Goal: Transaction & Acquisition: Purchase product/service

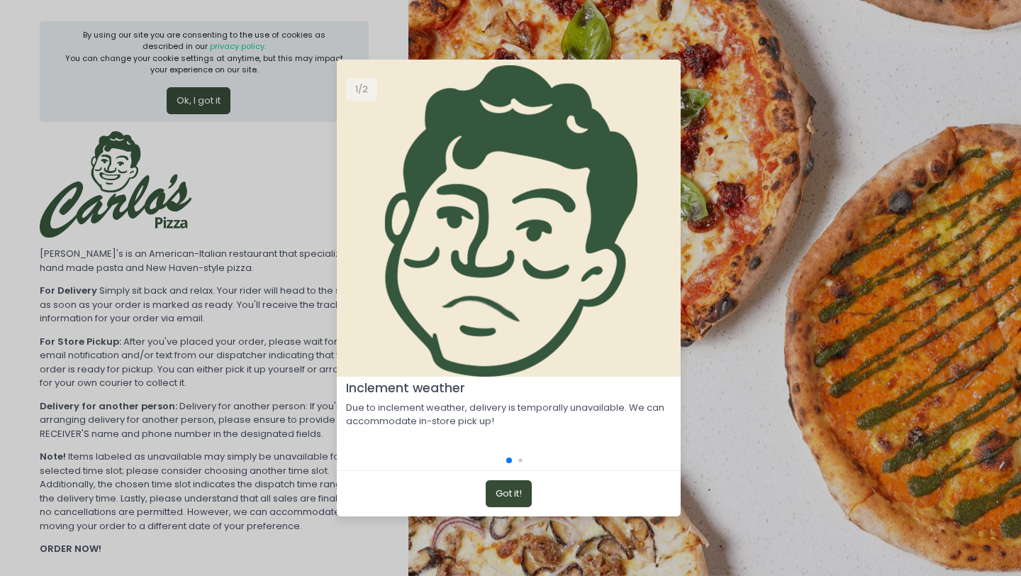
click at [506, 489] on button "Got it!" at bounding box center [509, 493] width 46 height 27
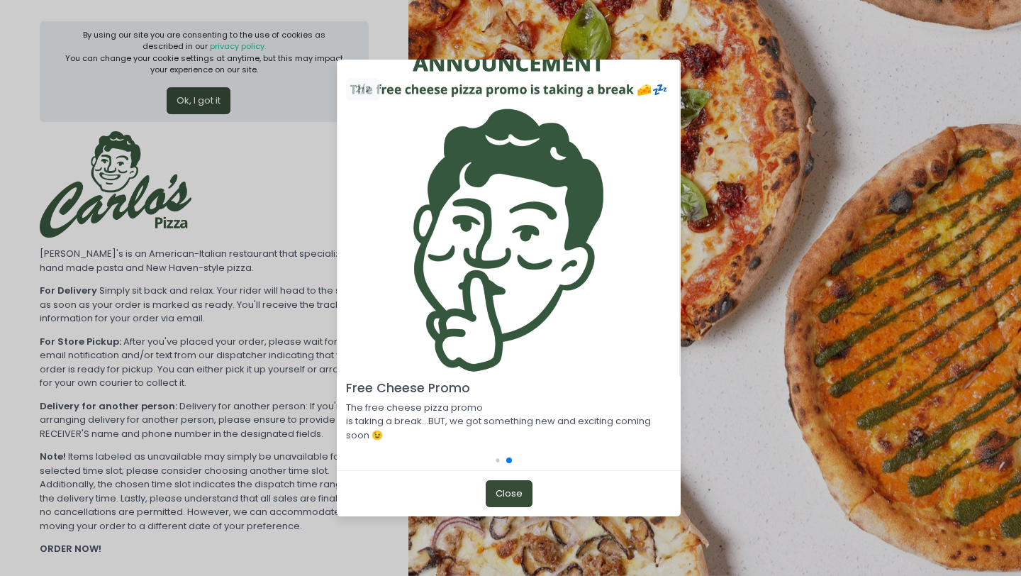
click at [509, 494] on button "Close" at bounding box center [509, 493] width 47 height 27
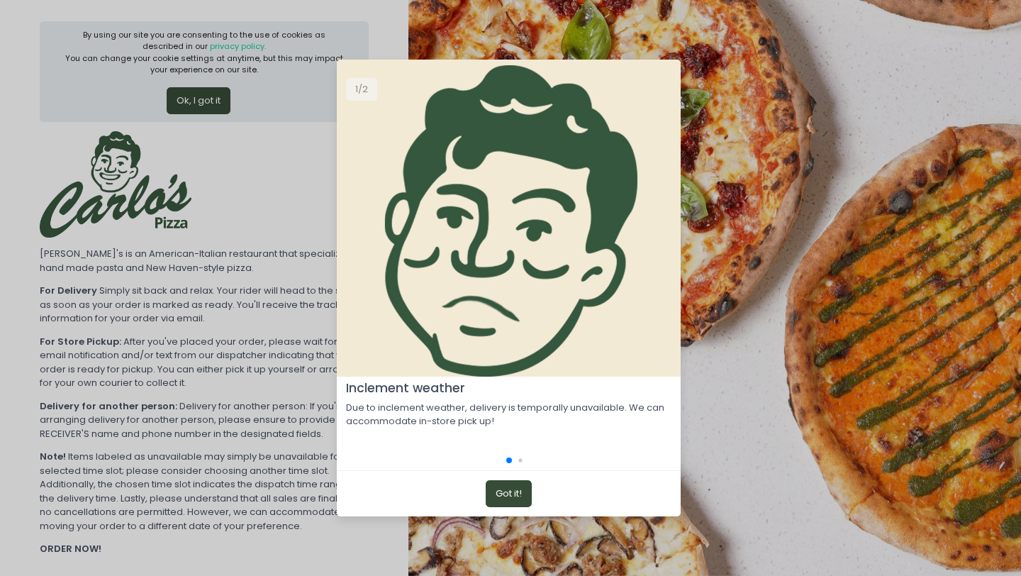
click at [508, 492] on button "Got it!" at bounding box center [509, 493] width 46 height 27
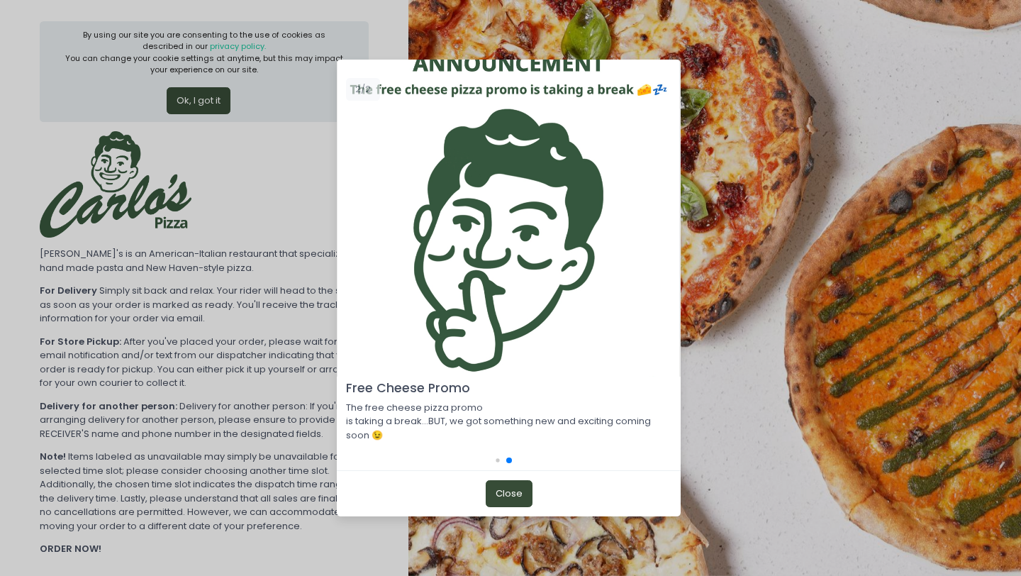
click at [507, 493] on button "Close" at bounding box center [509, 493] width 47 height 27
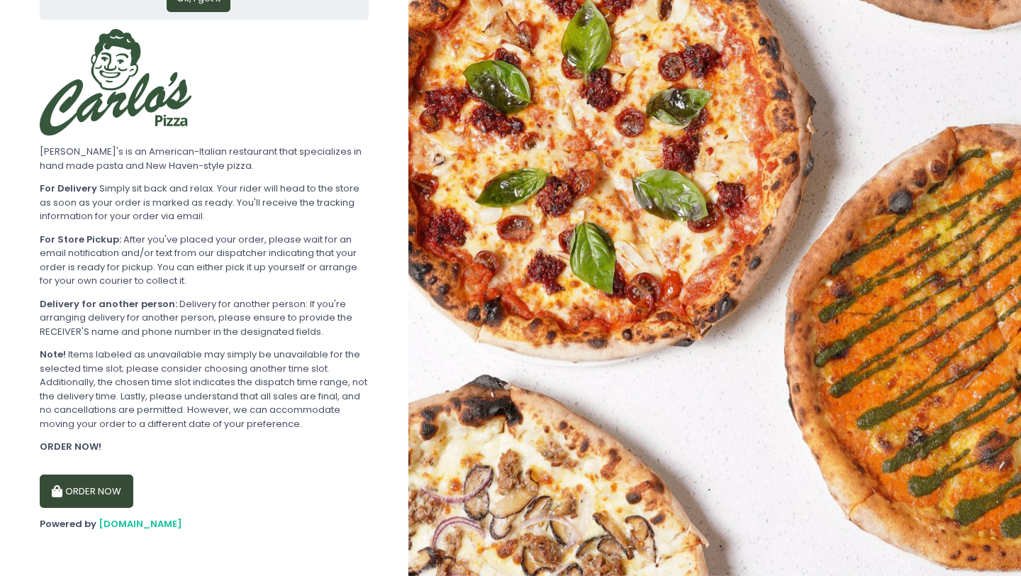
scroll to position [106, 0]
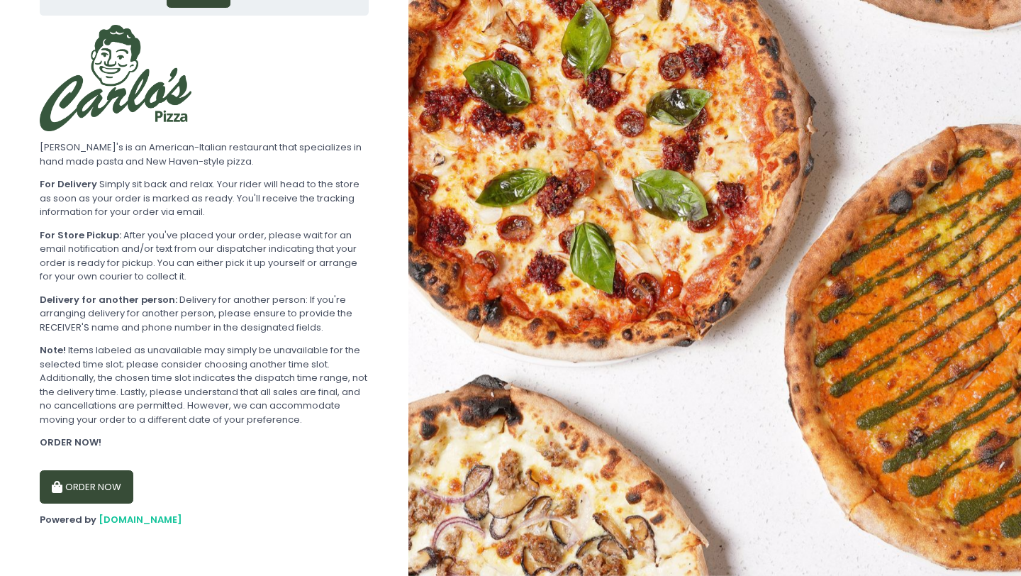
click at [101, 484] on button "ORDER NOW" at bounding box center [87, 487] width 94 height 34
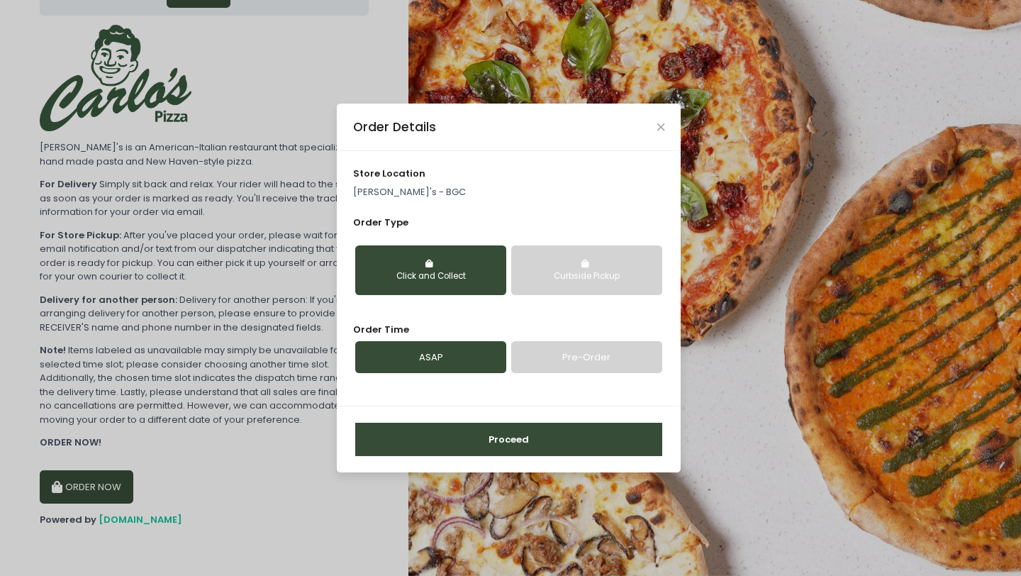
click at [462, 270] on div "Click and Collect" at bounding box center [430, 276] width 131 height 13
click at [450, 358] on link "ASAP" at bounding box center [430, 357] width 151 height 33
click at [473, 437] on button "Proceed" at bounding box center [508, 440] width 307 height 34
